Goal: Task Accomplishment & Management: Complete application form

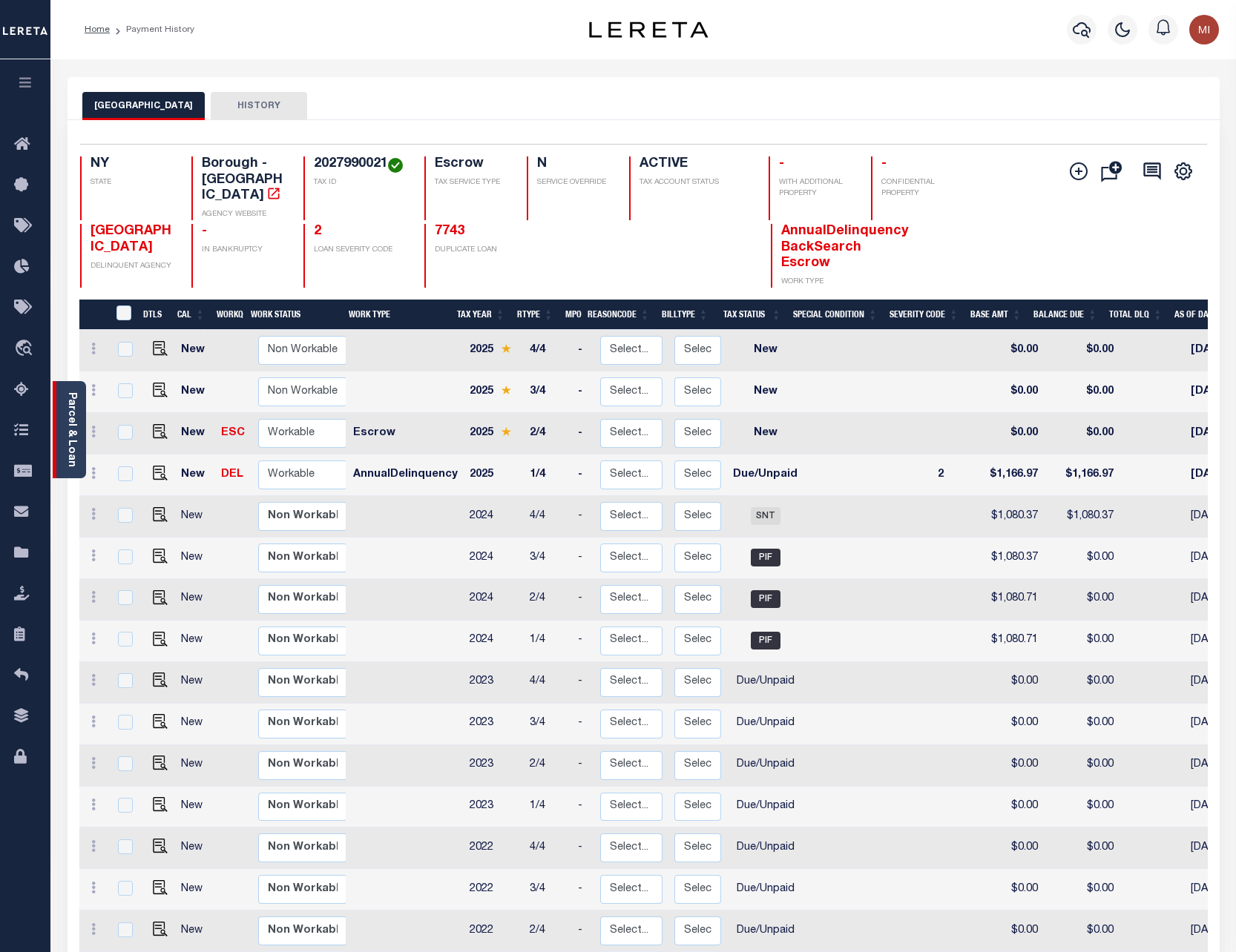
click at [66, 418] on link "Parcel & Loan" at bounding box center [71, 429] width 11 height 75
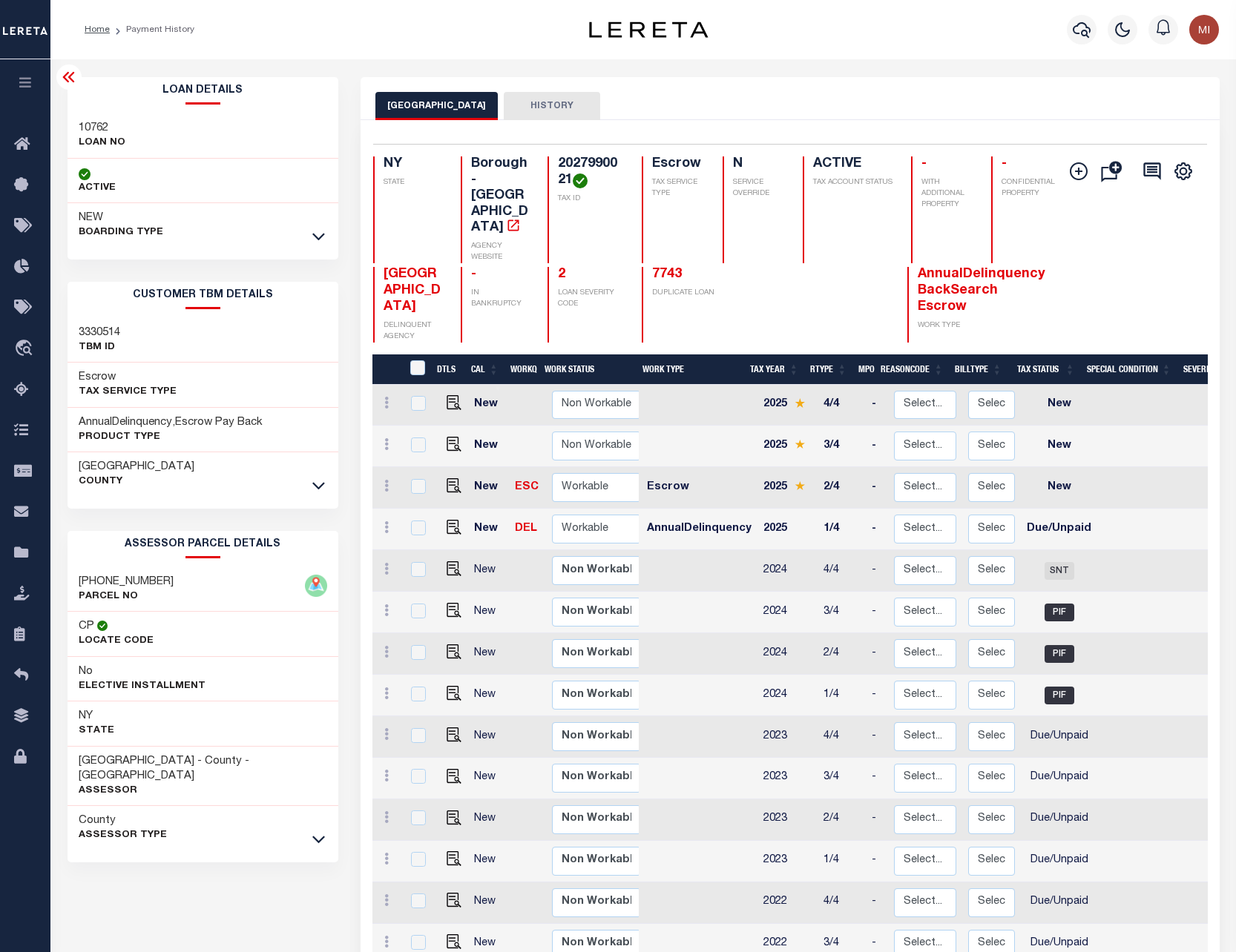
click at [25, 89] on icon "button" at bounding box center [25, 82] width 17 height 13
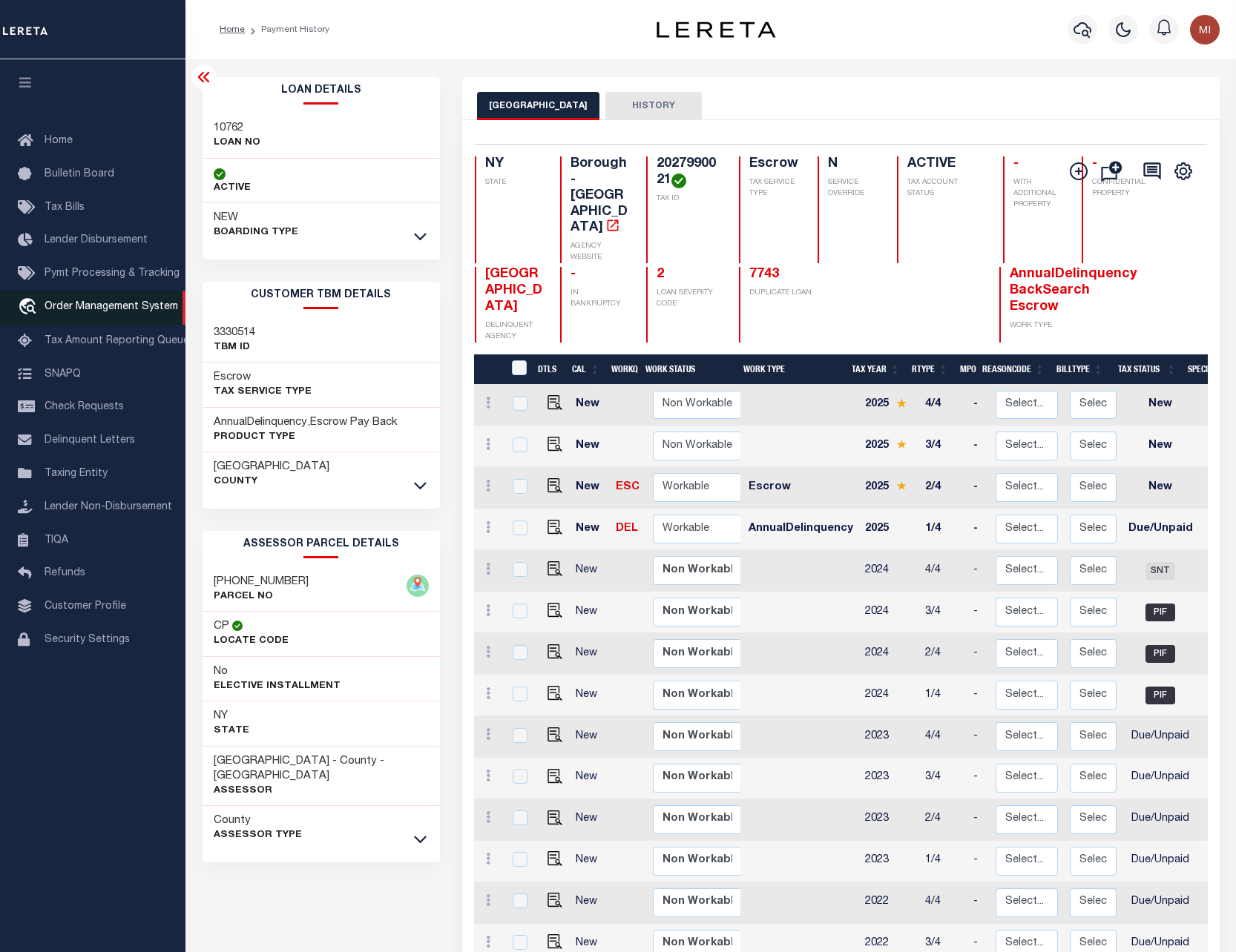
click at [116, 312] on span "Order Management System" at bounding box center [111, 307] width 134 height 11
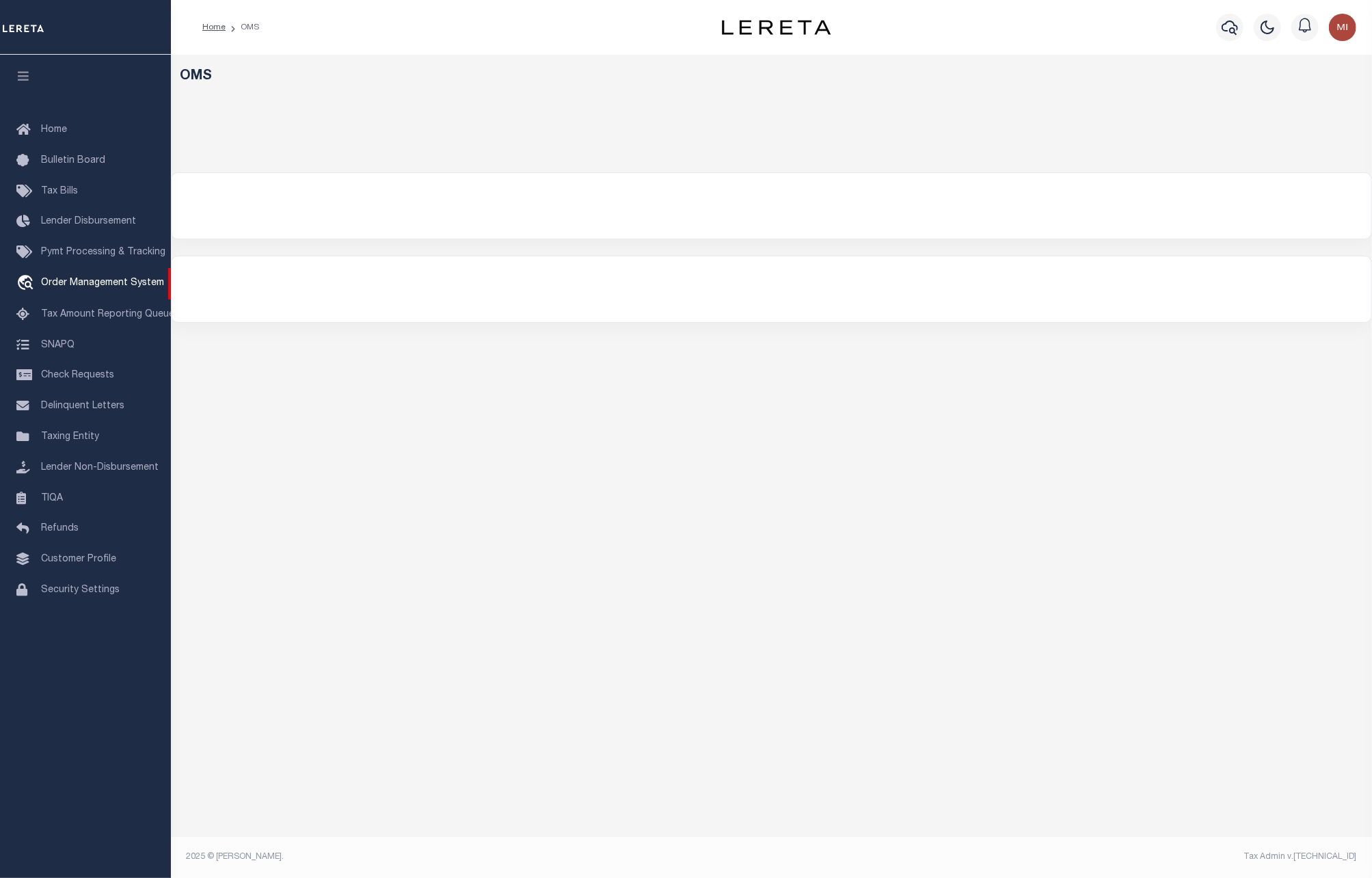
select select "200"
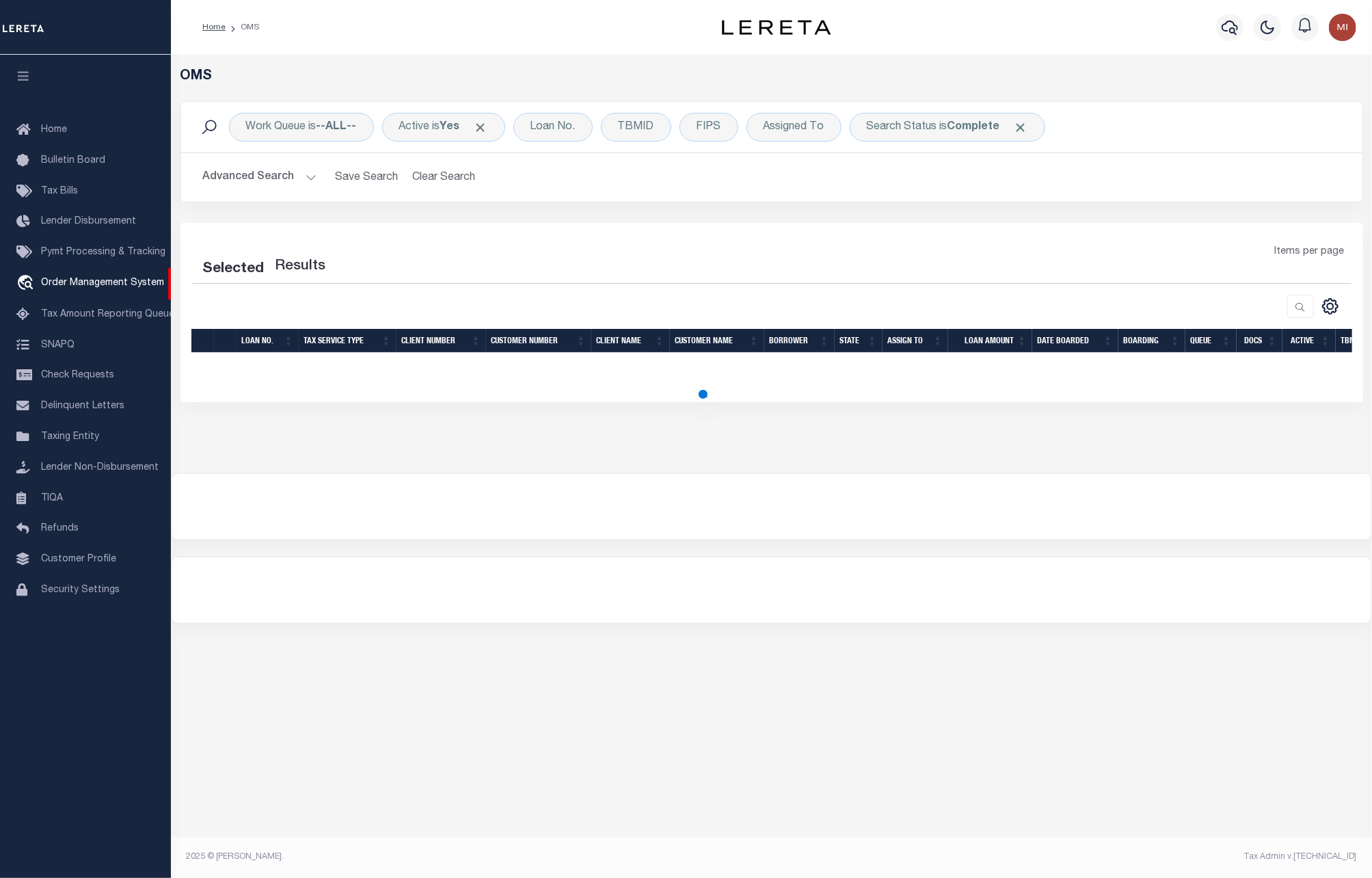
select select "200"
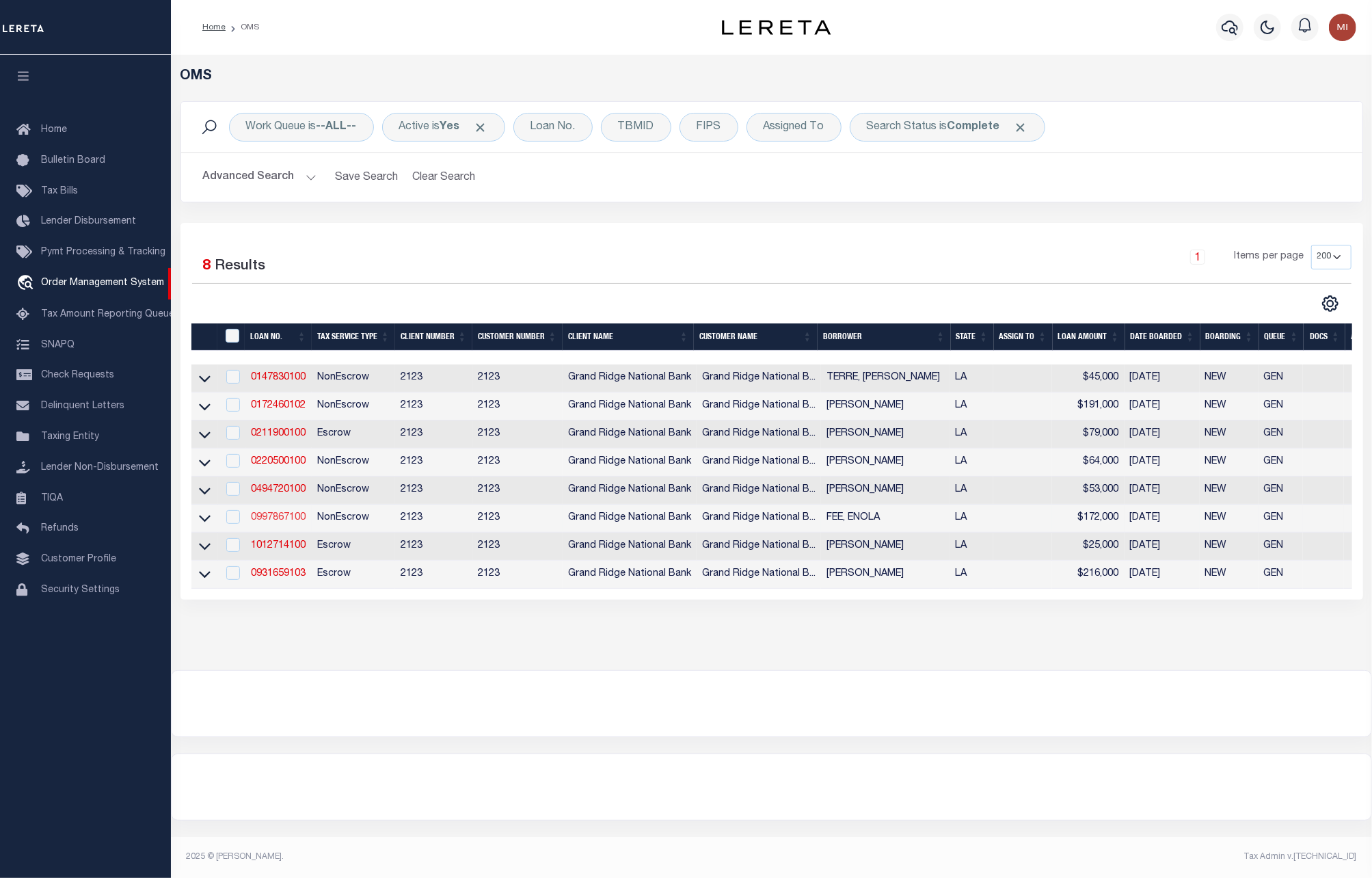
click at [287, 518] on link "0997867100" at bounding box center [278, 517] width 55 height 10
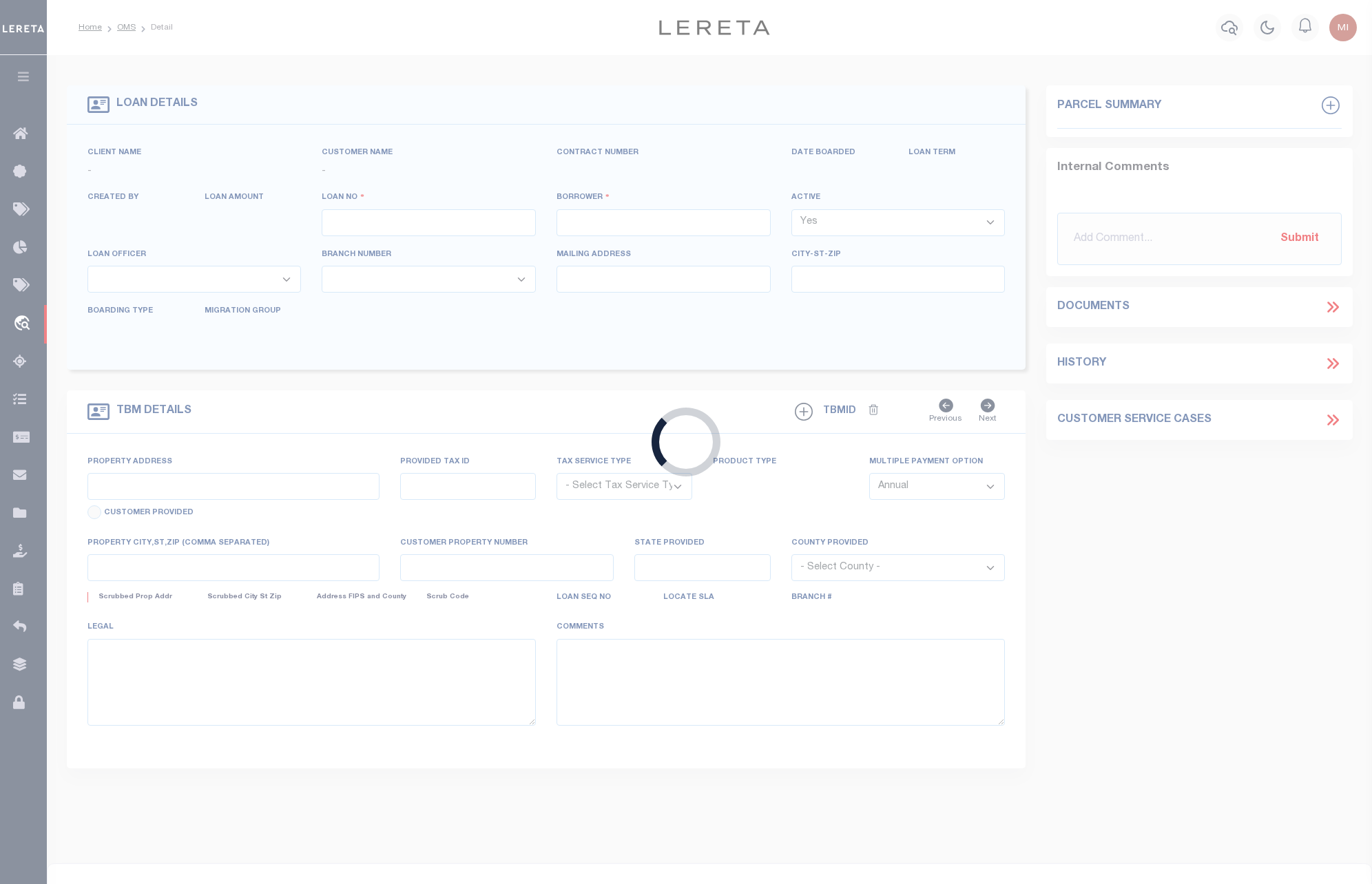
type input "0997867100"
type input "FEE, ENOLA"
select select
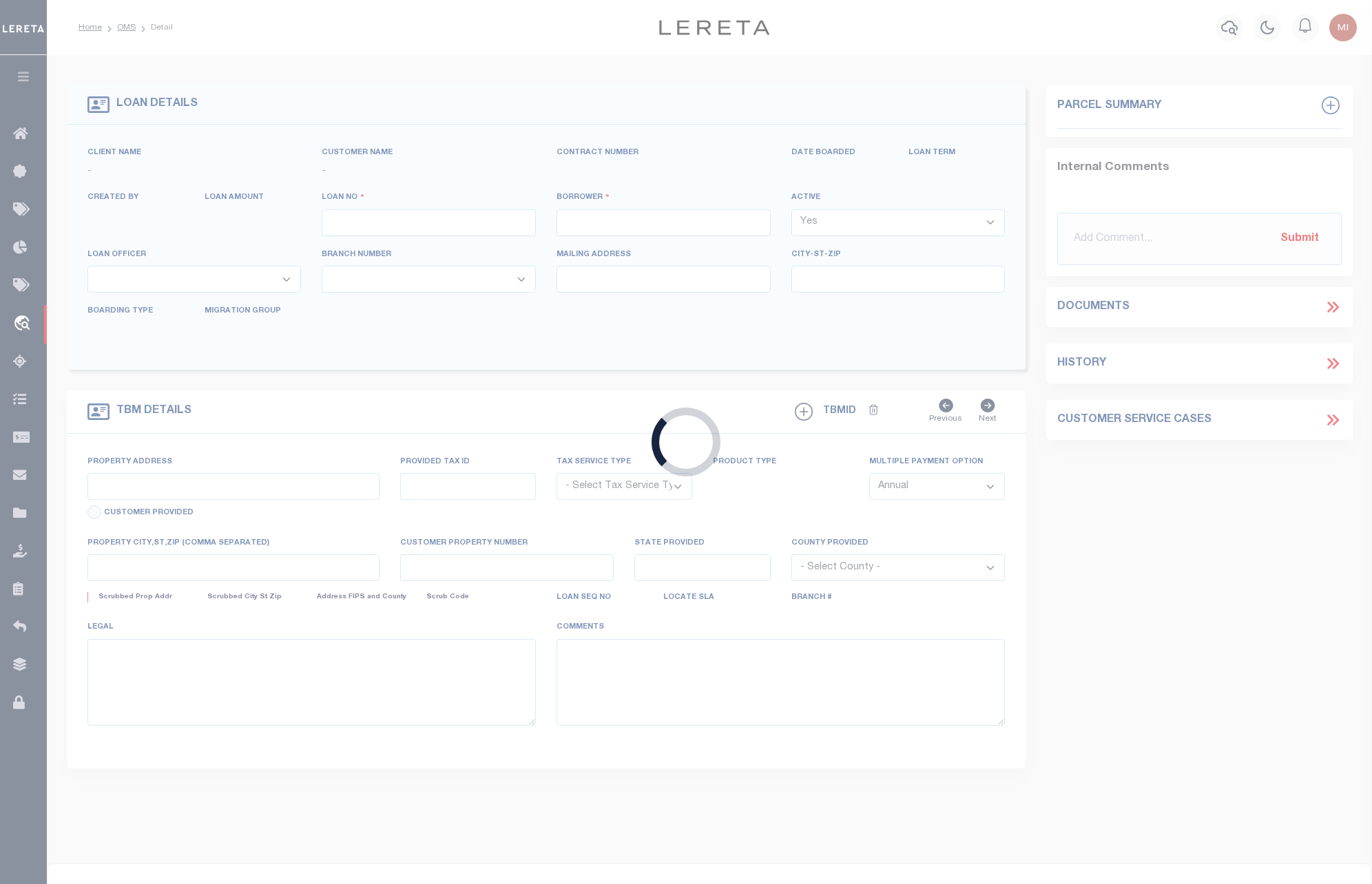
select select
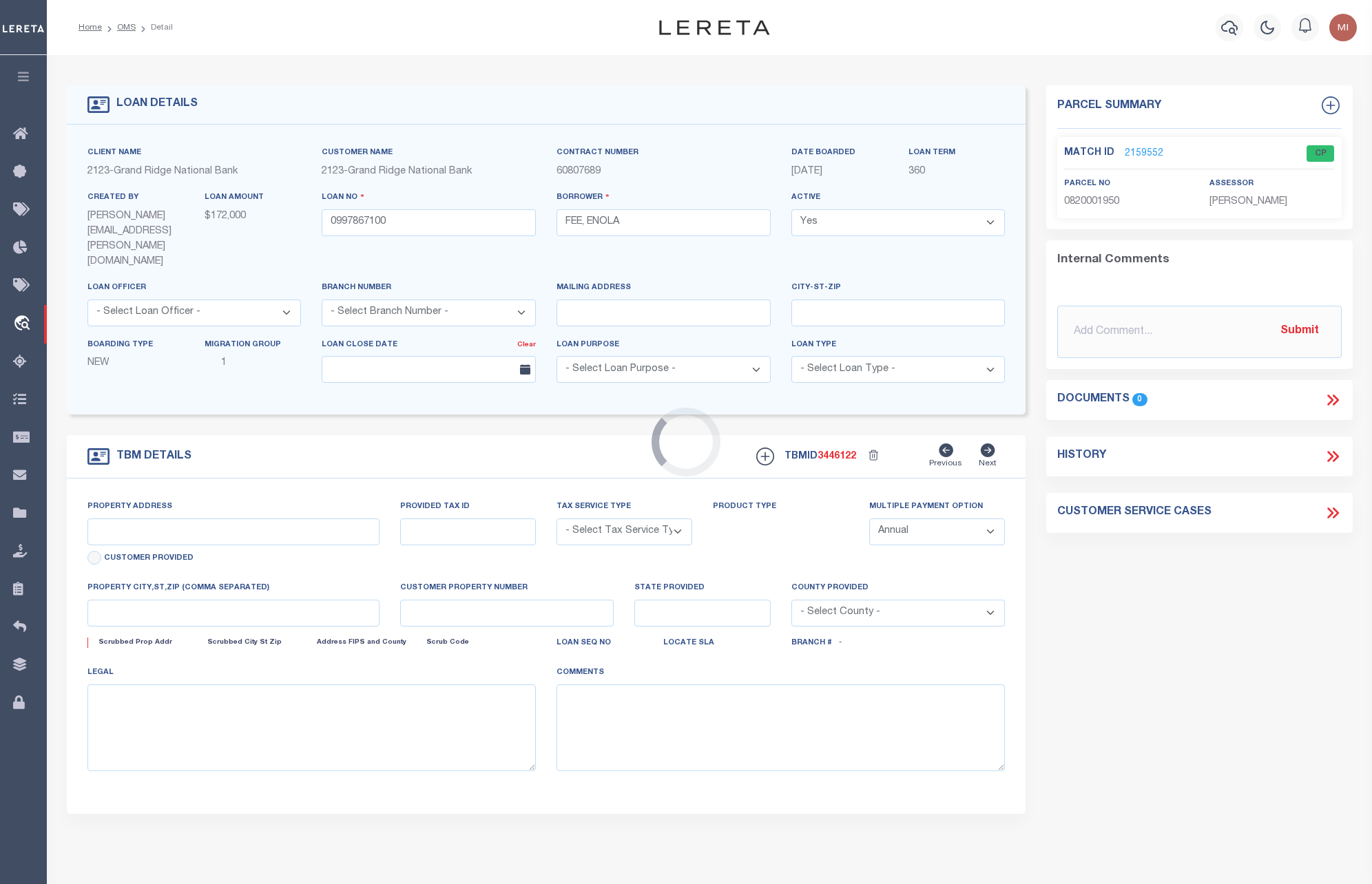
type input "1447 LAKESHORE DR"
radio input "true"
type input "0820001950"
select select "NonEscrow"
select select
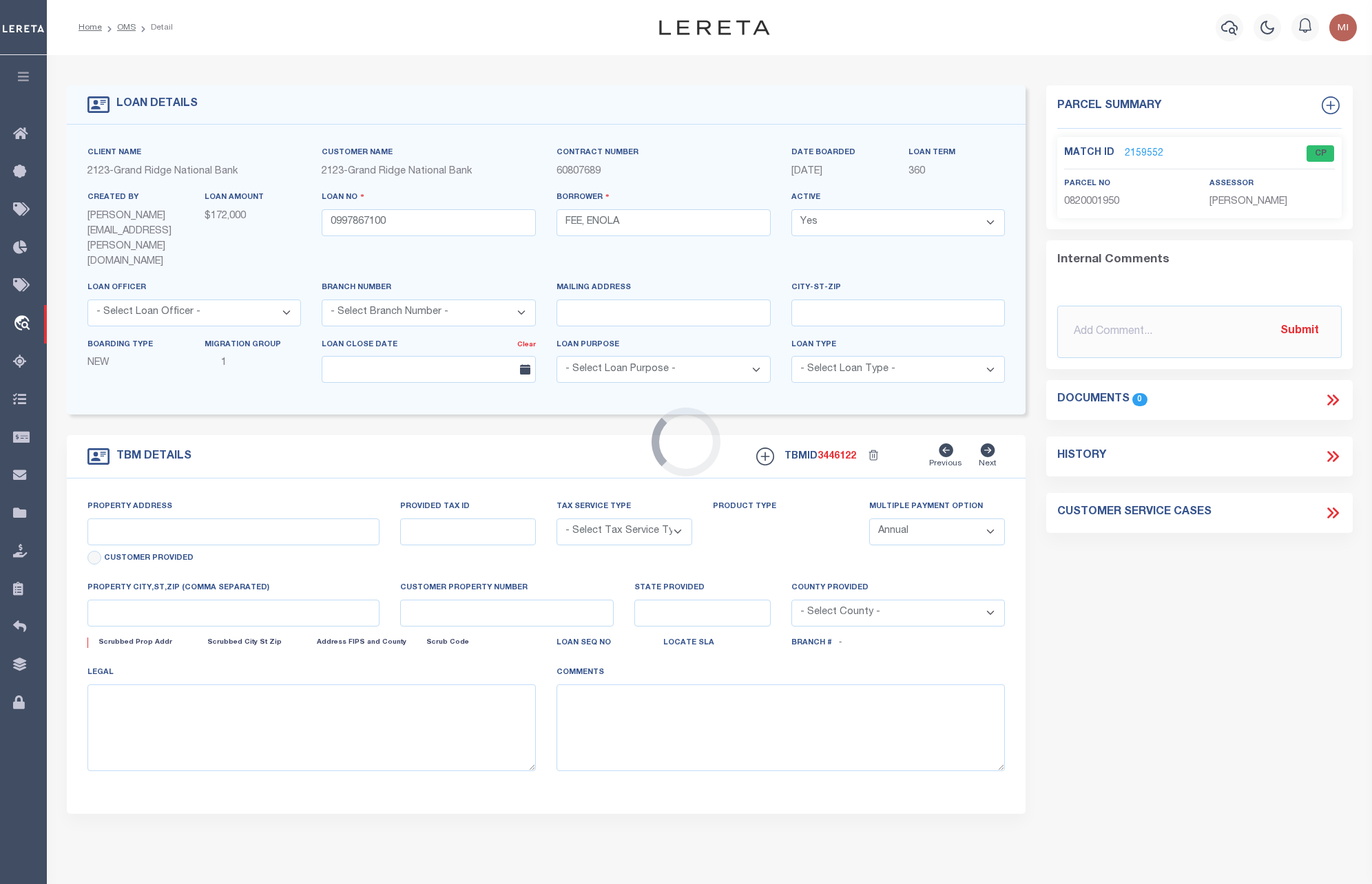
type input "METAIRIE LA 700051106"
type input "0997867100"
type input "LA"
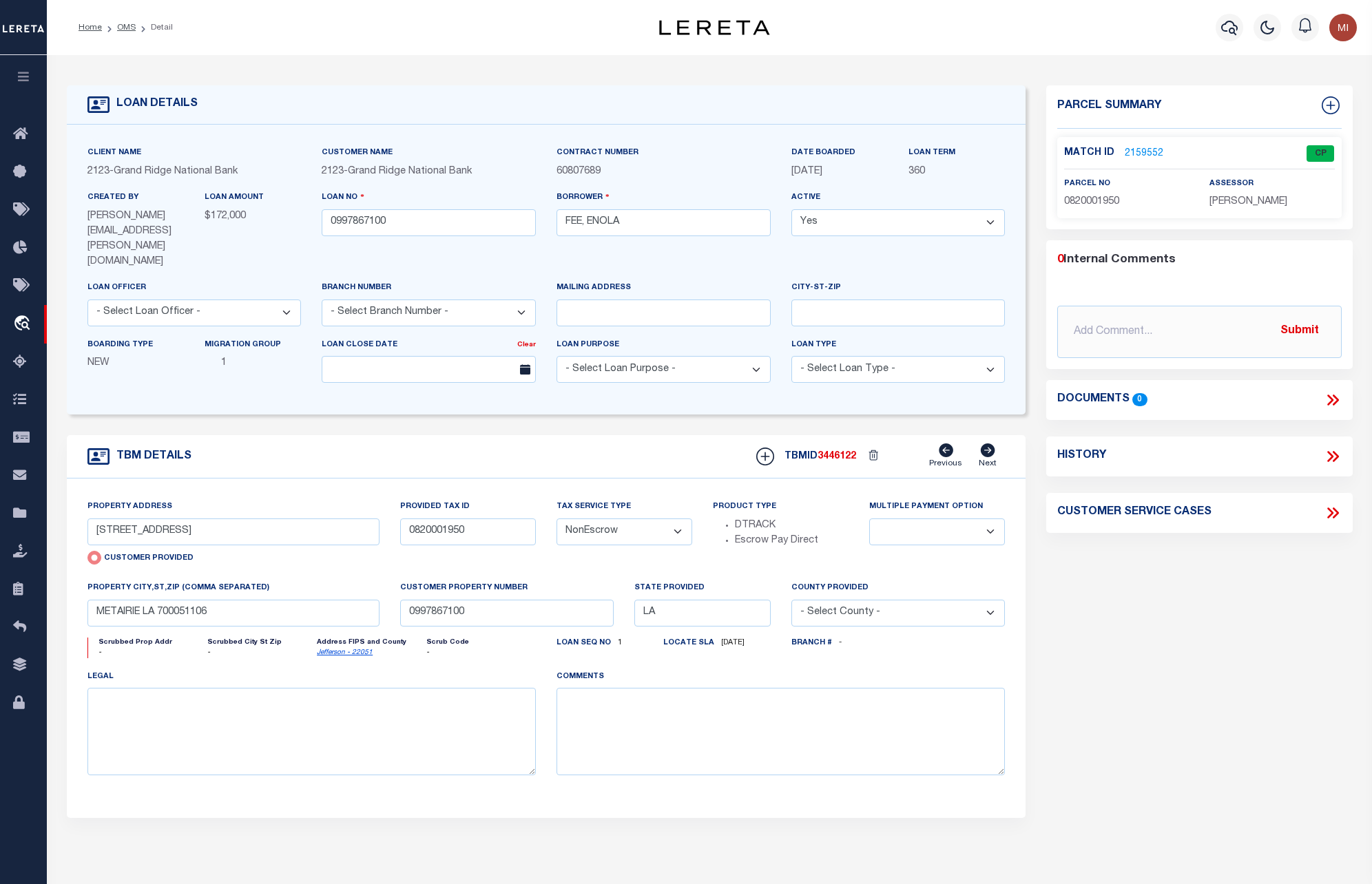
click at [1078, 705] on div "Parcel Summary Match ID 2159552 0" at bounding box center [1199, 479] width 326 height 787
click at [636, 518] on select "- Select Tax Service Type - Escrow NonEscrow" at bounding box center [624, 532] width 136 height 27
select select "Escrow"
click at [556, 518] on select "- Select Tax Service Type - Escrow NonEscrow" at bounding box center [624, 532] width 136 height 27
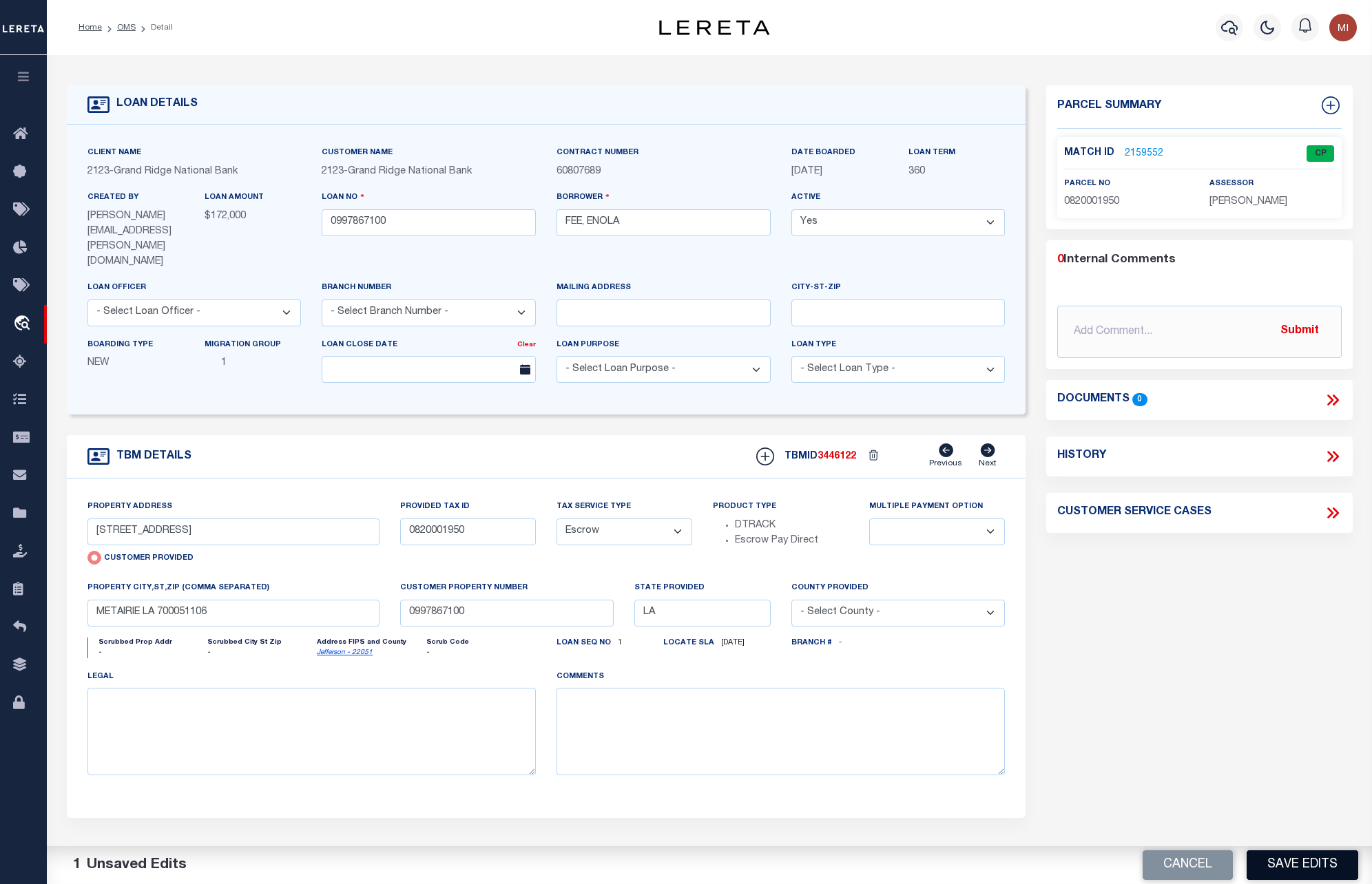
click at [1309, 861] on button "Save Edits" at bounding box center [1302, 865] width 112 height 29
